Goal: Transaction & Acquisition: Purchase product/service

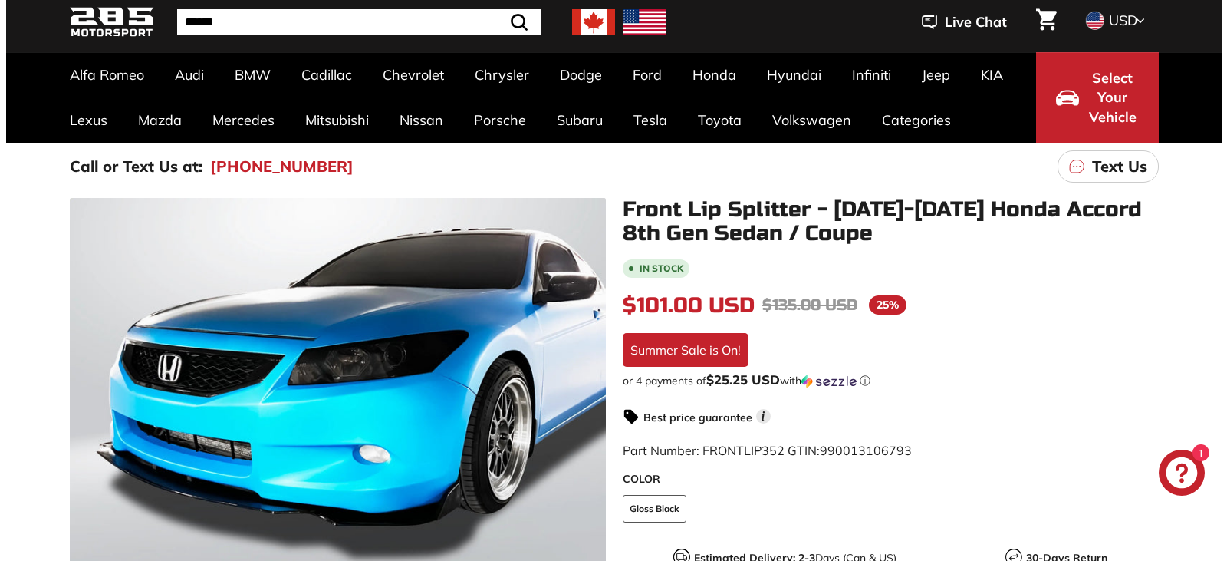
scroll to position [153, 0]
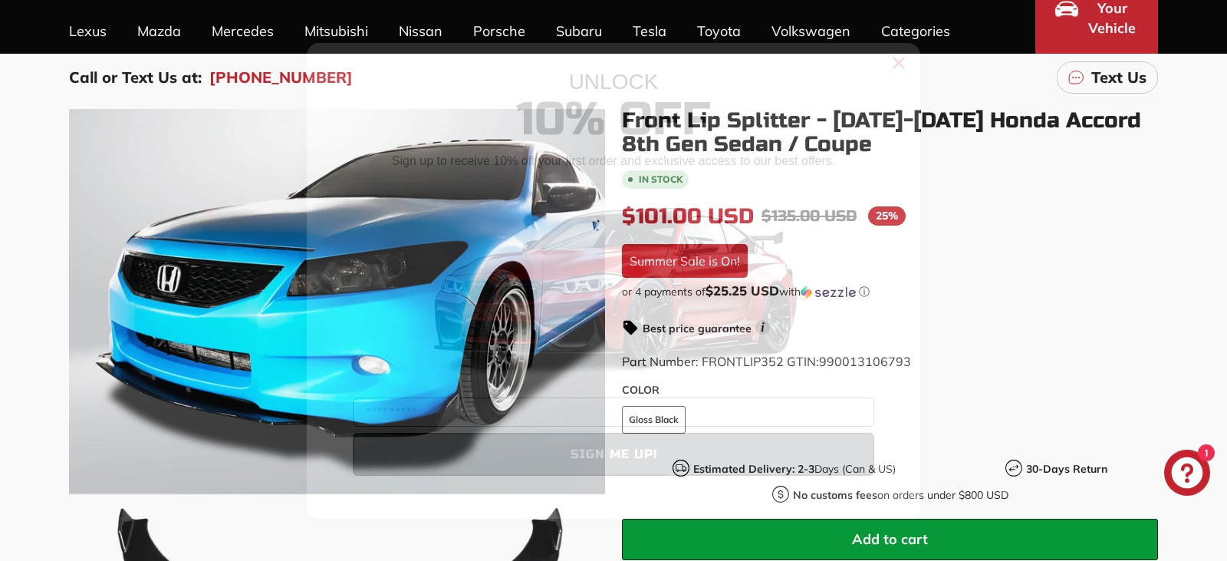
click at [907, 63] on circle "Close dialog" at bounding box center [898, 62] width 23 height 23
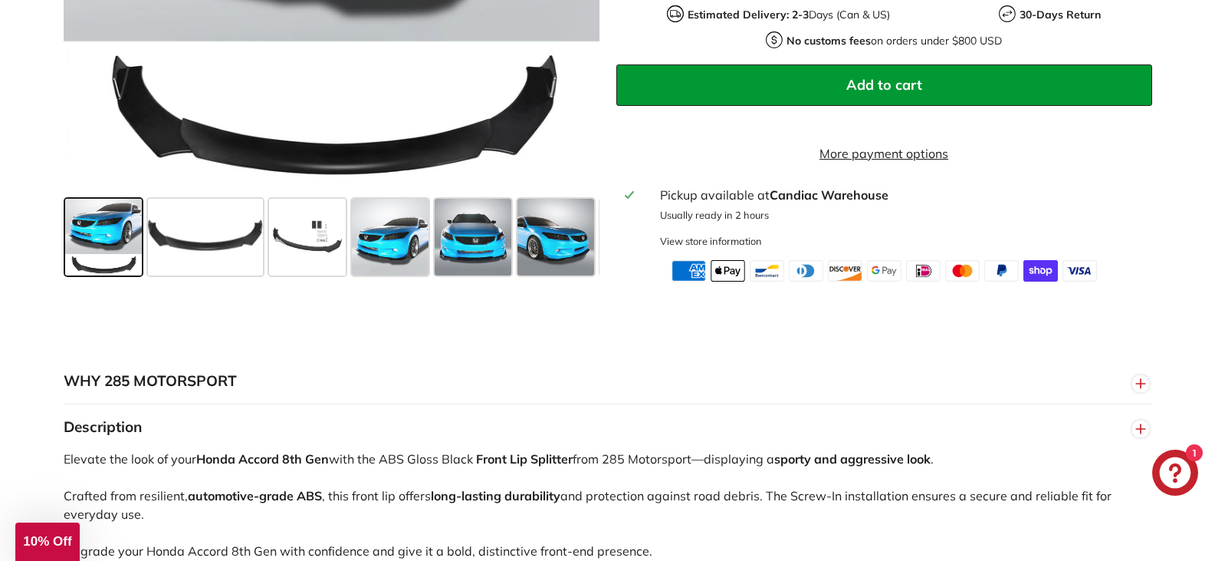
scroll to position [690, 0]
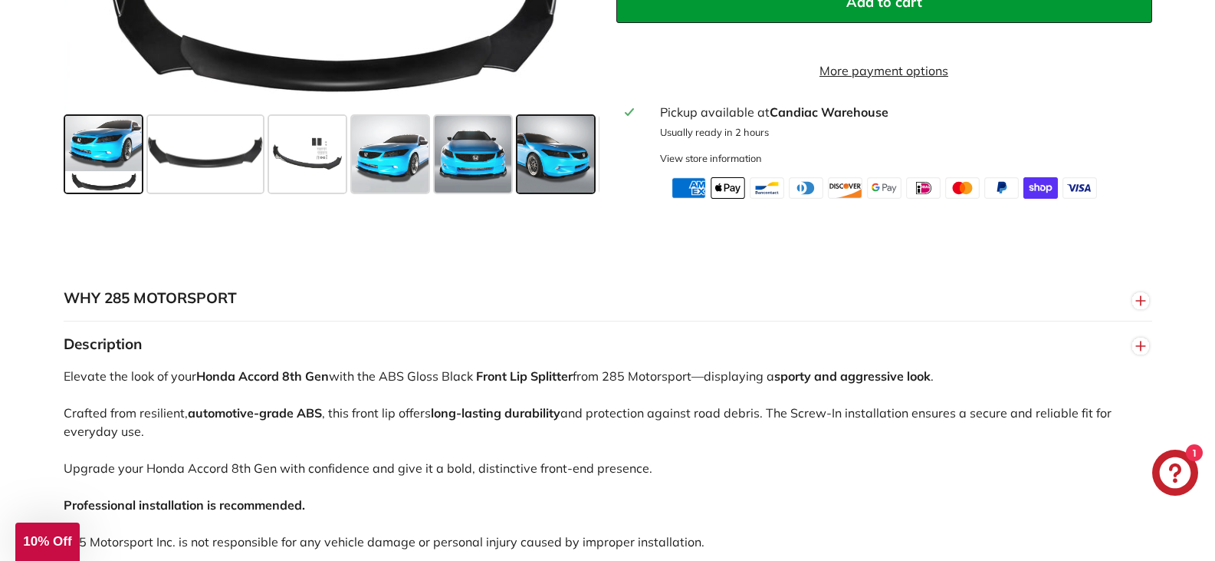
click at [549, 160] on span at bounding box center [556, 154] width 77 height 77
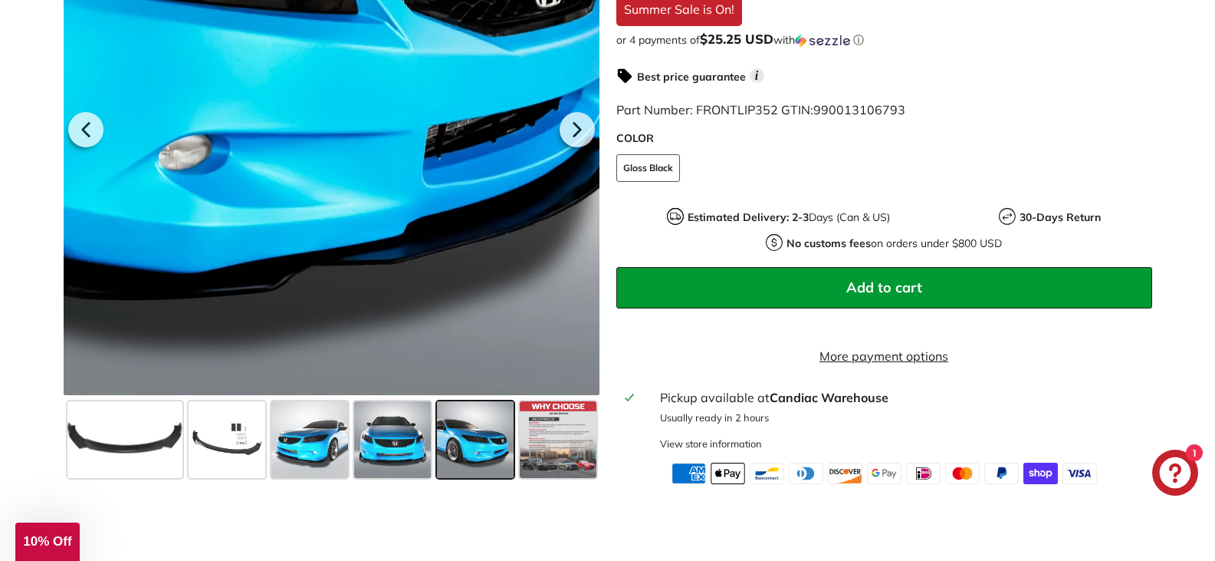
scroll to position [383, 0]
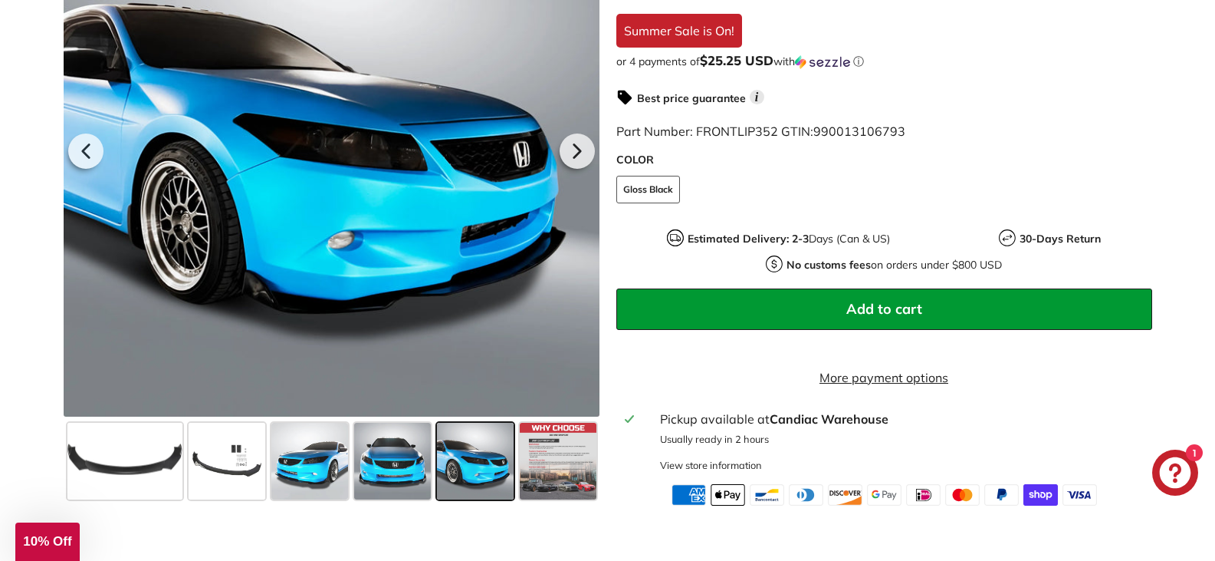
click at [457, 485] on span at bounding box center [475, 461] width 77 height 77
click at [403, 478] on span at bounding box center [392, 461] width 77 height 77
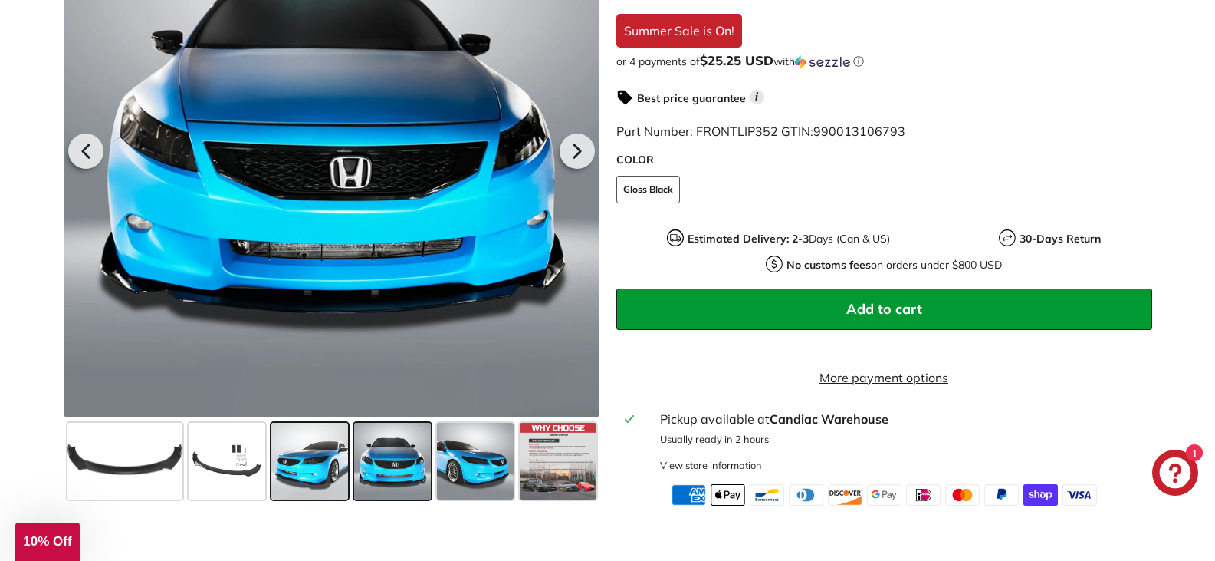
click at [302, 477] on span at bounding box center [309, 461] width 77 height 77
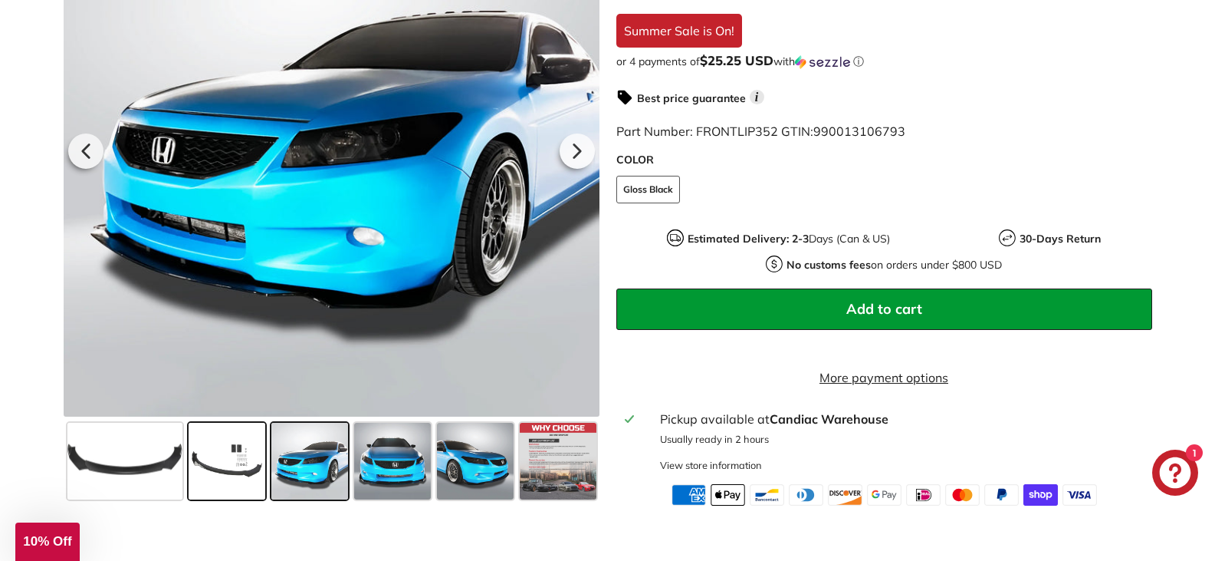
click at [222, 467] on span at bounding box center [227, 461] width 77 height 77
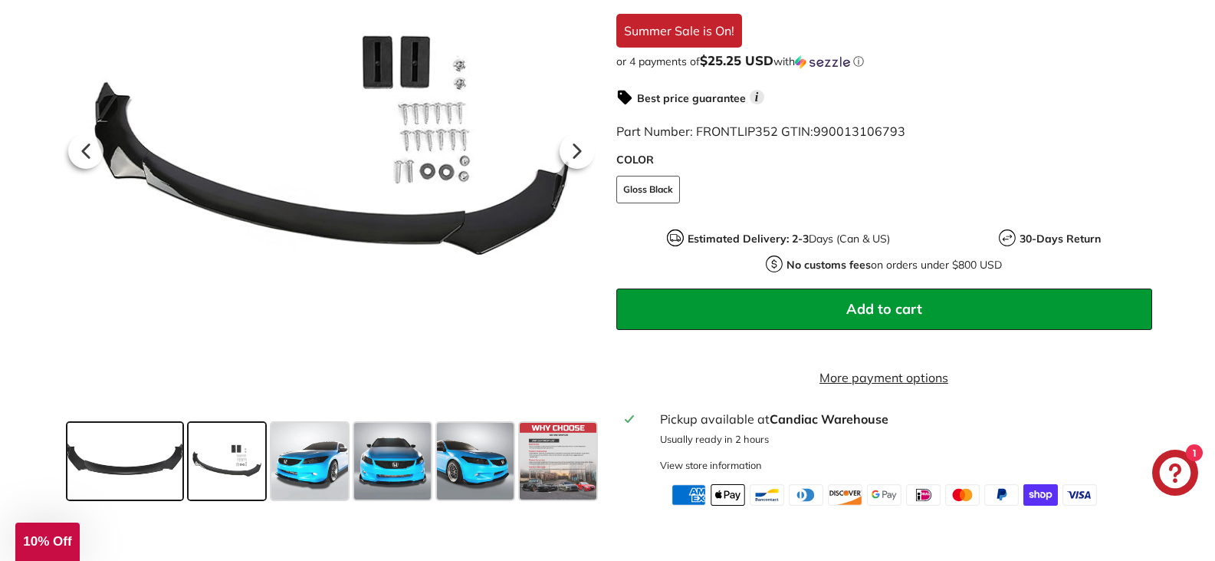
click at [97, 455] on span at bounding box center [124, 461] width 115 height 77
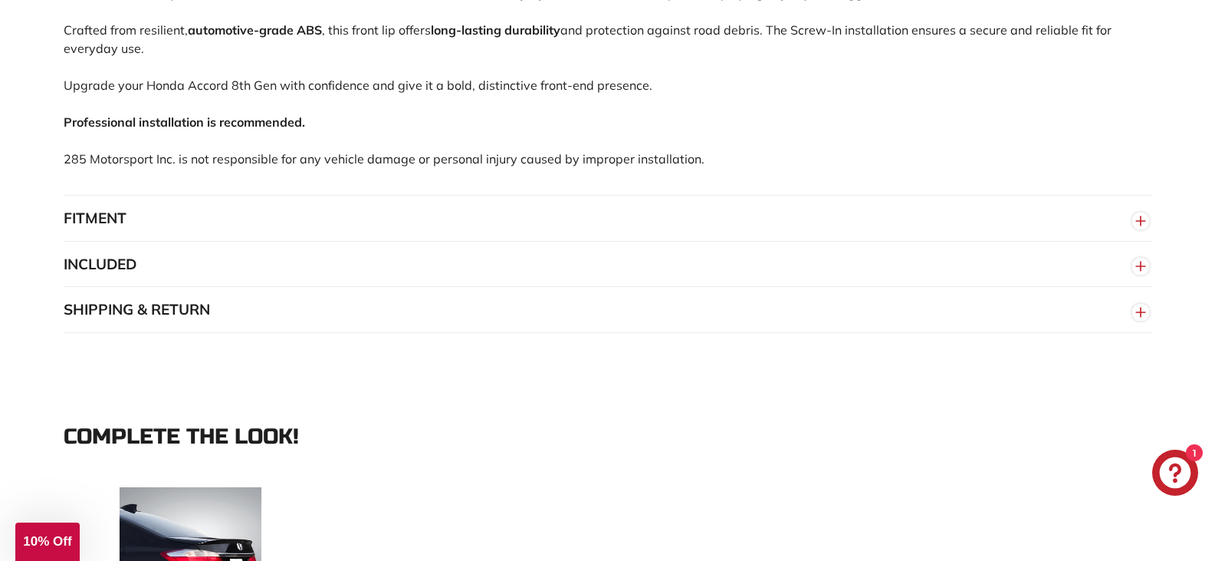
scroll to position [1074, 0]
click at [151, 235] on button "FITMENT" at bounding box center [608, 218] width 1089 height 46
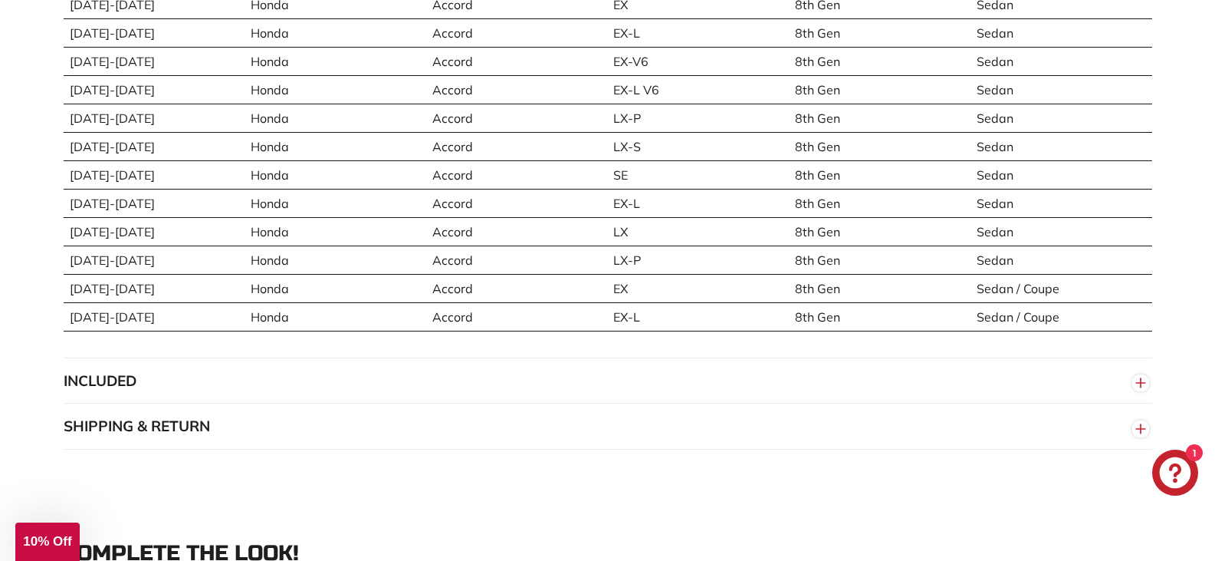
scroll to position [1380, 0]
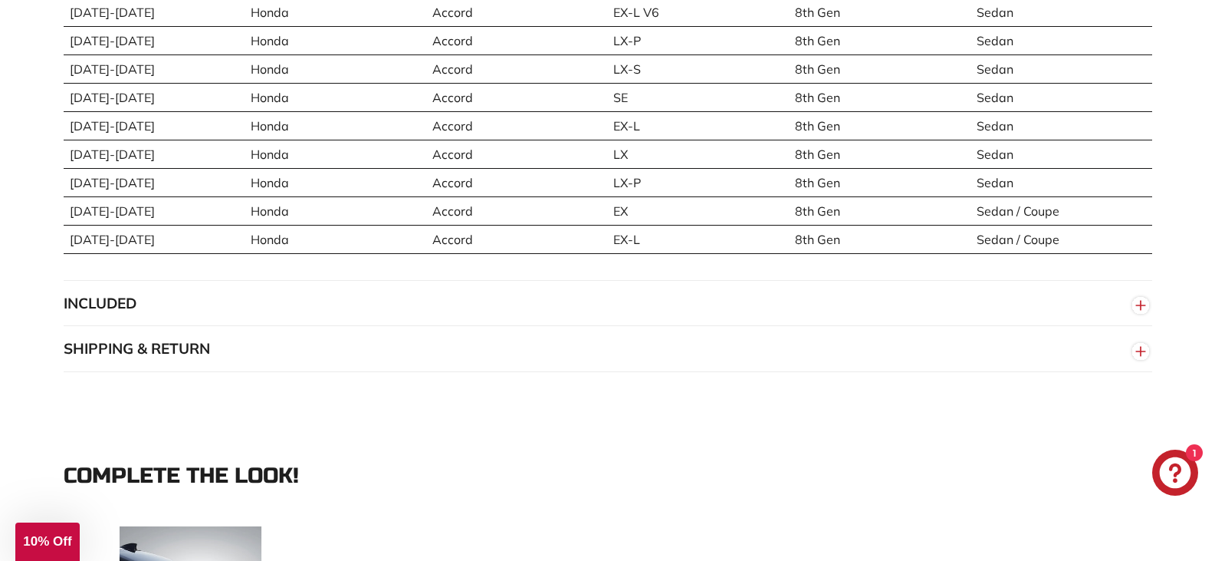
click at [321, 313] on button "INCLUDED" at bounding box center [608, 304] width 1089 height 46
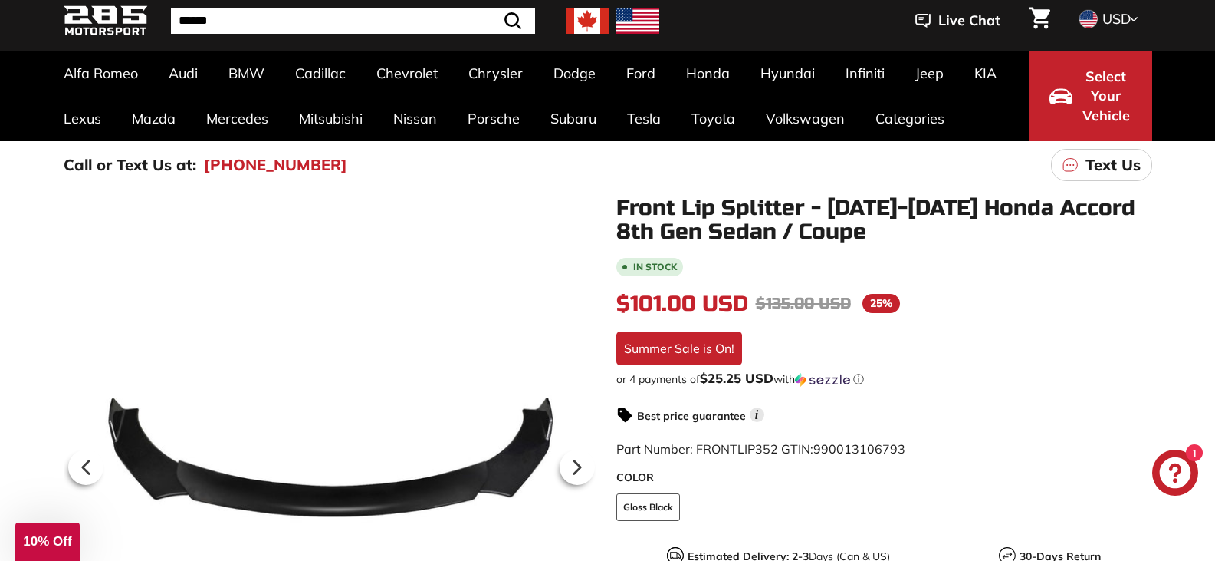
scroll to position [0, 0]
